Goal: Information Seeking & Learning: Find specific fact

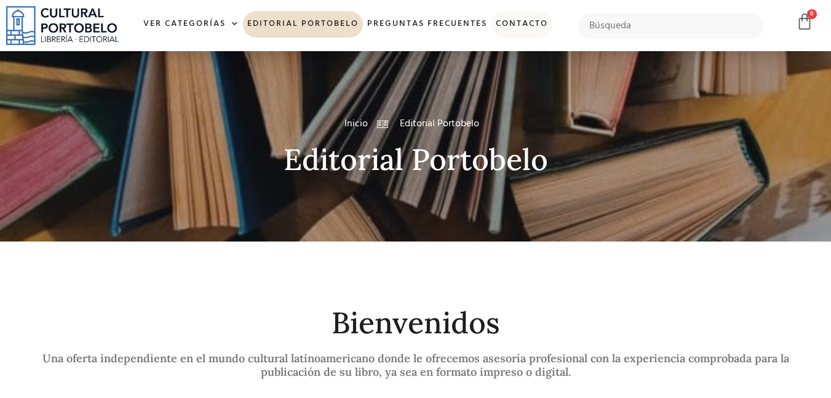
click at [526, 23] on link "Contacto" at bounding box center [522, 24] width 61 height 26
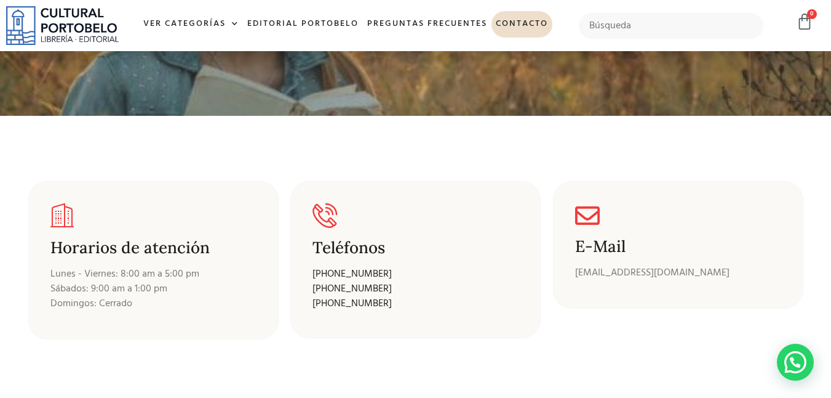
scroll to position [127, 0]
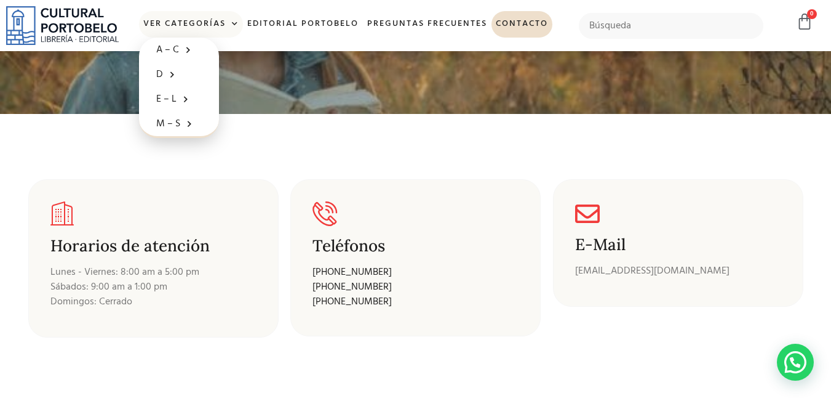
click at [240, 24] on link "Ver Categorías" at bounding box center [191, 24] width 104 height 26
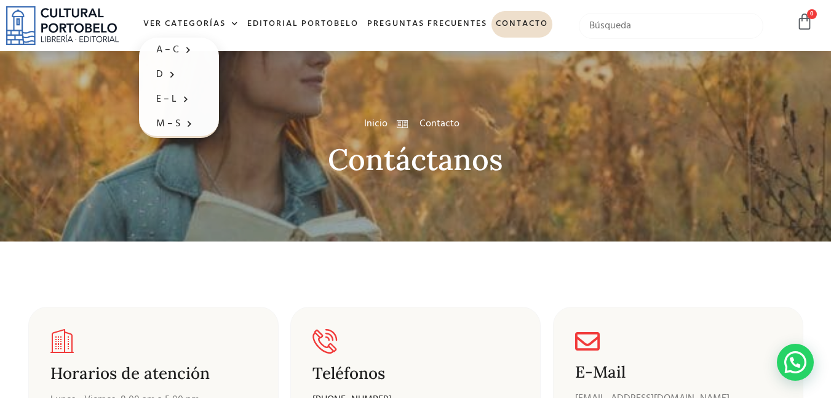
click at [653, 31] on input "text" at bounding box center [671, 26] width 185 height 26
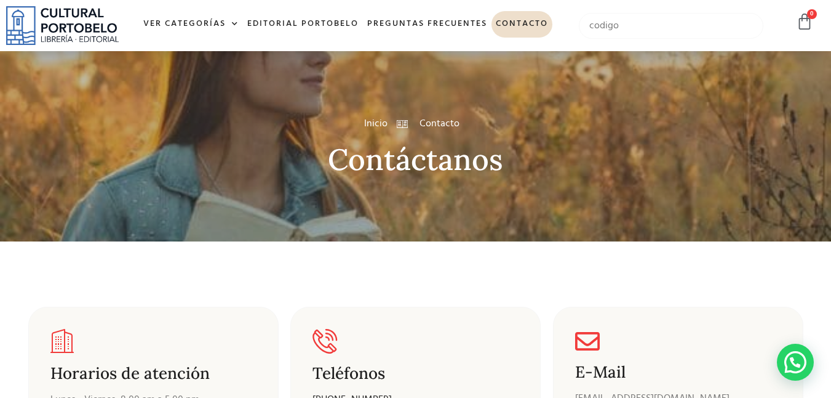
type input "codigo"
